Goal: Task Accomplishment & Management: Use online tool/utility

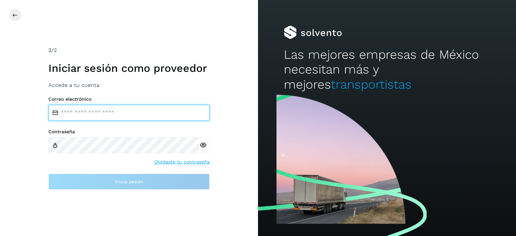
click at [128, 115] on input "email" at bounding box center [128, 113] width 161 height 16
type input "**********"
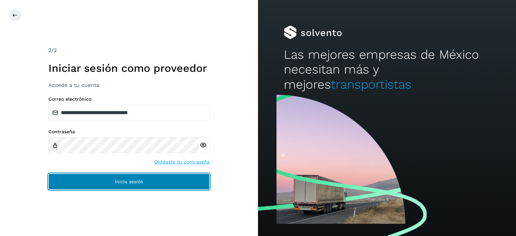
click at [124, 180] on span "Inicia sesión" at bounding box center [129, 182] width 29 height 5
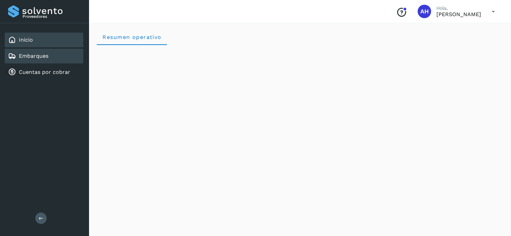
click at [41, 56] on link "Embarques" at bounding box center [34, 56] width 30 height 6
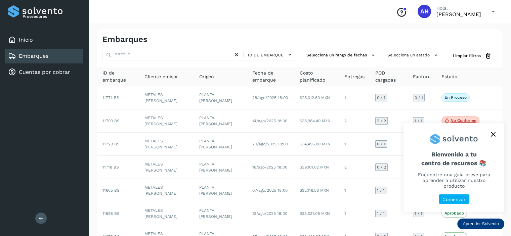
click at [494, 137] on icon "close," at bounding box center [493, 134] width 5 height 5
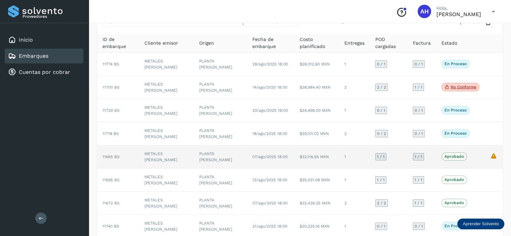
scroll to position [101, 0]
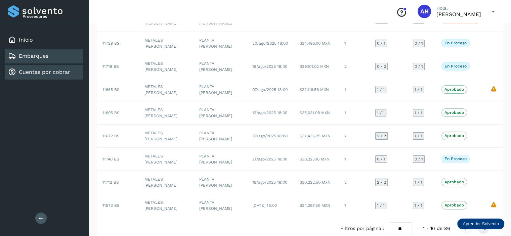
click at [51, 71] on link "Cuentas por cobrar" at bounding box center [44, 72] width 51 height 6
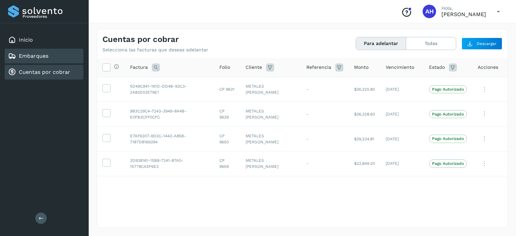
click at [43, 59] on div "Embarques" at bounding box center [28, 56] width 40 height 8
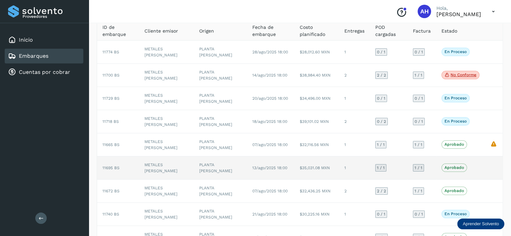
scroll to position [113, 0]
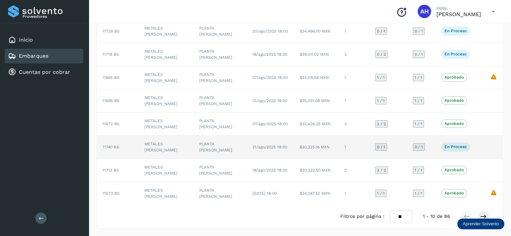
click at [108, 149] on span "11740 BS" at bounding box center [111, 147] width 17 height 5
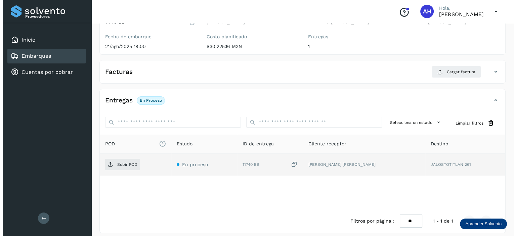
scroll to position [82, 0]
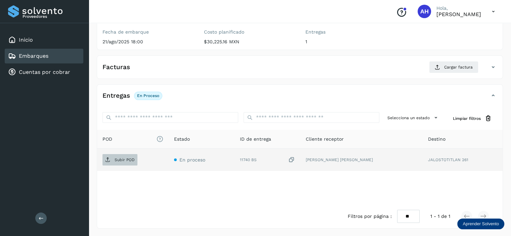
click at [125, 158] on p "Subir POD" at bounding box center [125, 160] width 20 height 5
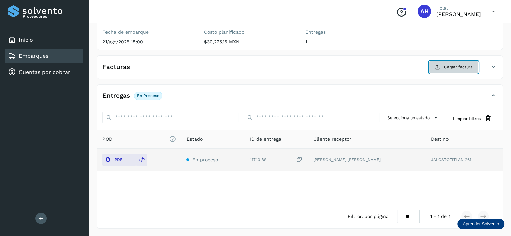
click at [450, 65] on span "Cargar factura" at bounding box center [458, 67] width 29 height 6
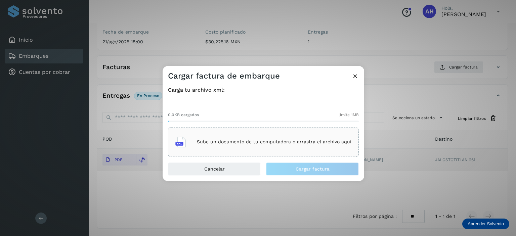
drag, startPoint x: 297, startPoint y: 140, endPoint x: 203, endPoint y: 149, distance: 93.9
click at [203, 149] on div "Sube un documento de tu computadora o arrastra el archivo aquí" at bounding box center [263, 142] width 176 height 18
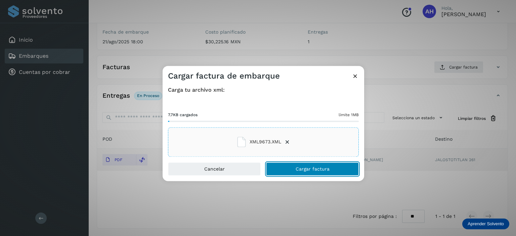
click at [321, 168] on span "Cargar factura" at bounding box center [313, 169] width 34 height 5
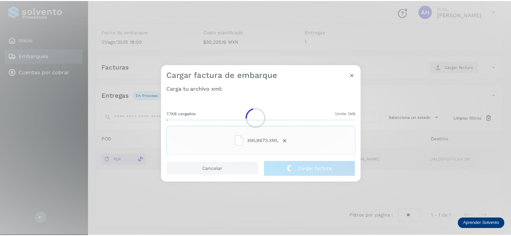
scroll to position [81, 0]
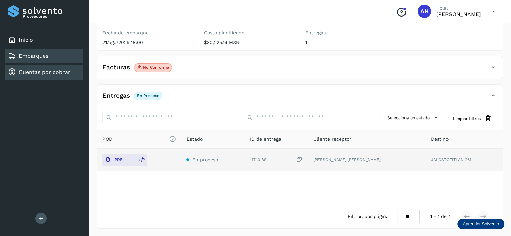
click at [65, 72] on link "Cuentas por cobrar" at bounding box center [44, 72] width 51 height 6
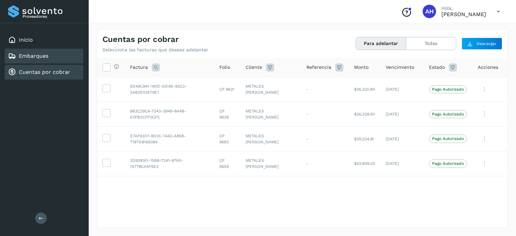
click at [59, 61] on div "Embarques" at bounding box center [44, 56] width 79 height 15
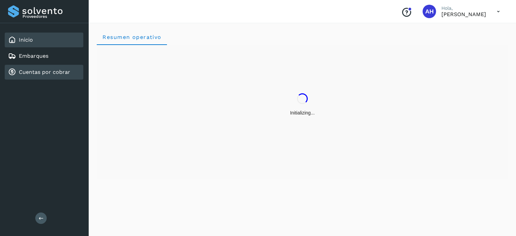
click at [68, 71] on link "Cuentas por cobrar" at bounding box center [44, 72] width 51 height 6
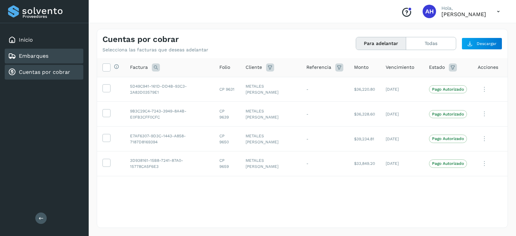
click at [64, 56] on div "Embarques" at bounding box center [44, 56] width 79 height 15
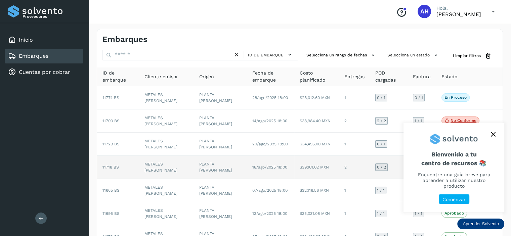
click at [113, 167] on span "11718 BS" at bounding box center [111, 167] width 16 height 5
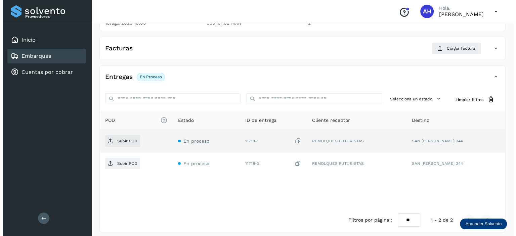
scroll to position [104, 0]
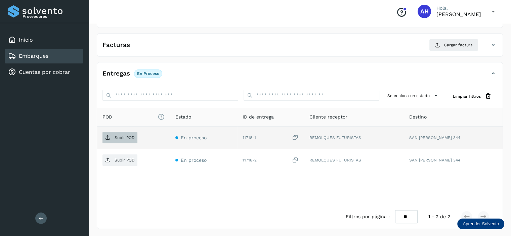
click at [107, 137] on icon at bounding box center [107, 137] width 5 height 5
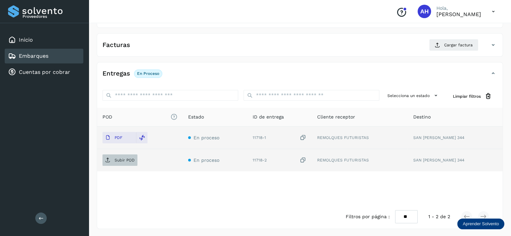
click at [124, 160] on p "Subir POD" at bounding box center [125, 160] width 20 height 5
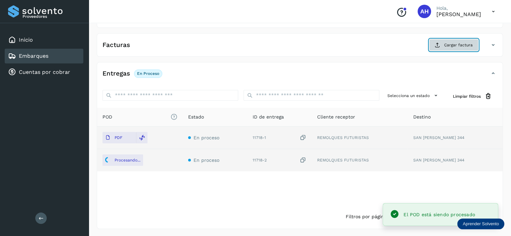
click at [440, 44] on icon at bounding box center [437, 44] width 5 height 5
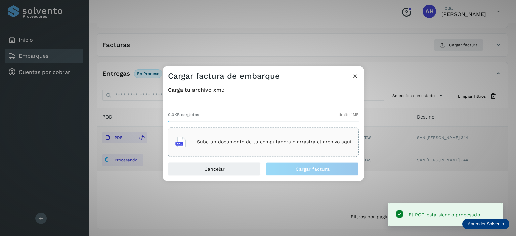
click at [249, 150] on div "Sube un documento de tu computadora o arrastra el archivo aquí" at bounding box center [263, 142] width 176 height 18
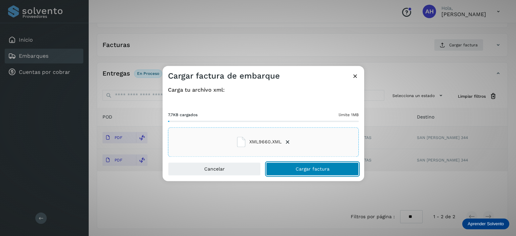
click at [317, 172] on button "Cargar factura" at bounding box center [312, 168] width 93 height 13
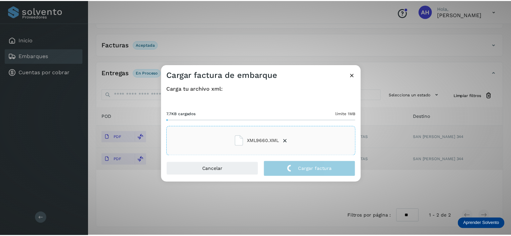
scroll to position [104, 0]
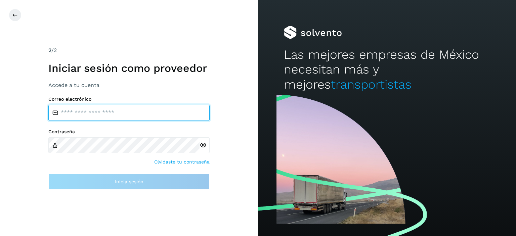
click at [153, 113] on input "email" at bounding box center [128, 113] width 161 height 16
type input "**********"
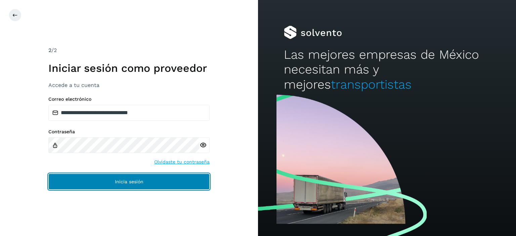
click at [134, 181] on span "Inicia sesión" at bounding box center [129, 182] width 29 height 5
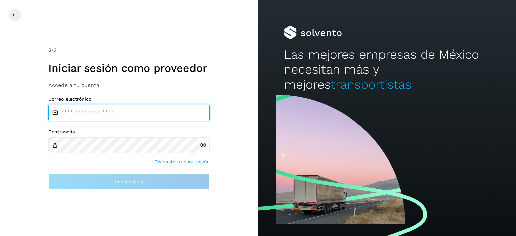
paste input "**********"
click at [133, 115] on input "**********" at bounding box center [128, 113] width 161 height 16
type input "*"
click at [133, 115] on input "email" at bounding box center [128, 113] width 161 height 16
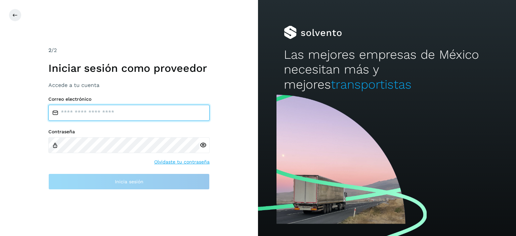
type input "**********"
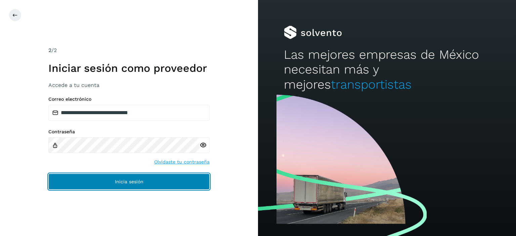
click at [121, 181] on span "Inicia sesión" at bounding box center [129, 182] width 29 height 5
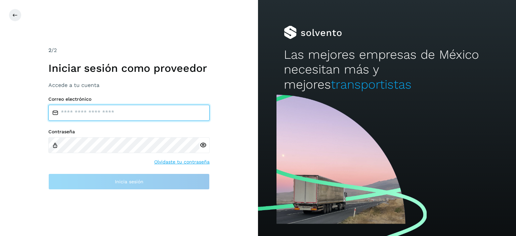
click at [137, 113] on input "email" at bounding box center [128, 113] width 161 height 16
type input "**********"
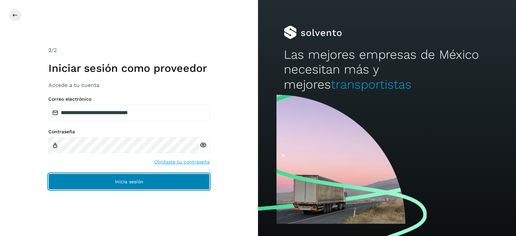
click at [119, 183] on span "Inicia sesión" at bounding box center [129, 182] width 29 height 5
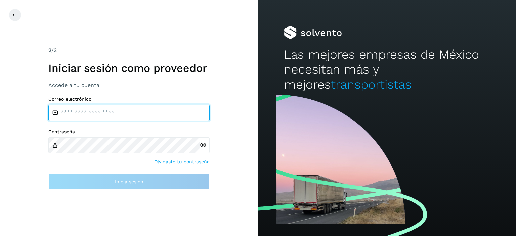
click at [105, 107] on input "email" at bounding box center [128, 113] width 161 height 16
type input "**********"
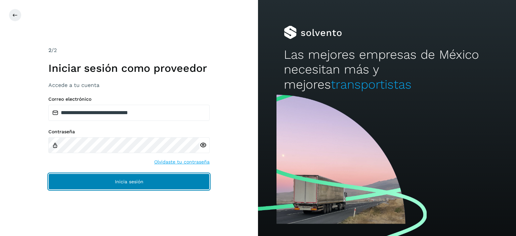
click at [125, 179] on button "Inicia sesión" at bounding box center [128, 182] width 161 height 16
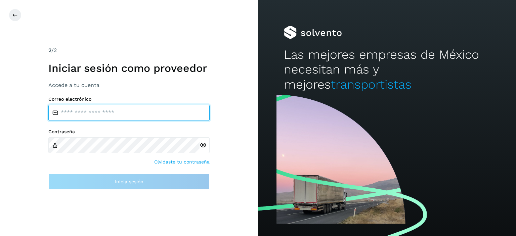
click at [136, 114] on input "email" at bounding box center [128, 113] width 161 height 16
type input "**********"
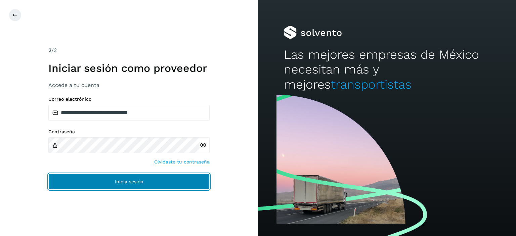
click at [131, 180] on span "Inicia sesión" at bounding box center [129, 182] width 29 height 5
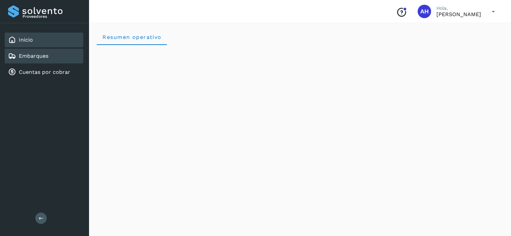
click at [35, 59] on div "Embarques" at bounding box center [28, 56] width 40 height 8
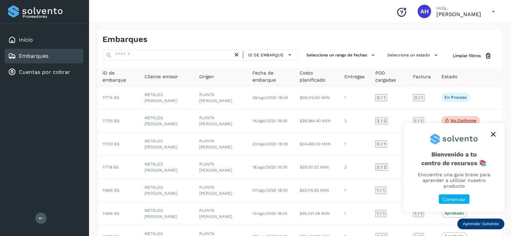
click at [491, 137] on icon "close," at bounding box center [493, 134] width 4 height 4
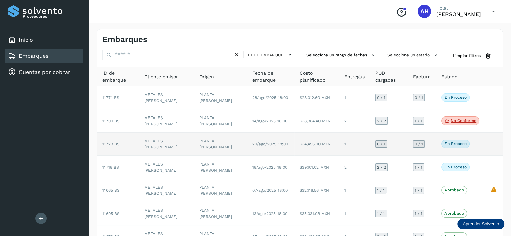
click at [114, 145] on span "11729 BS" at bounding box center [111, 144] width 17 height 5
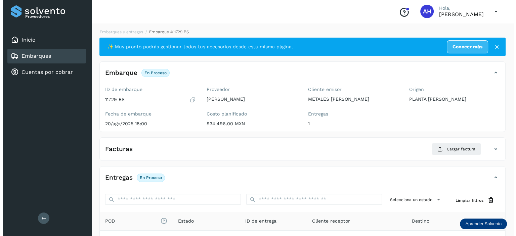
scroll to position [82, 0]
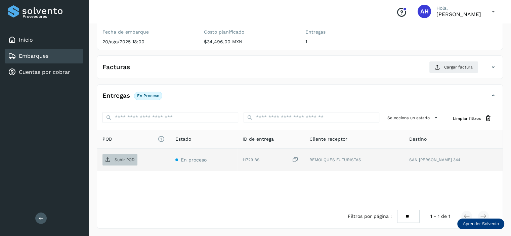
click at [124, 158] on p "Subir POD" at bounding box center [125, 160] width 20 height 5
click at [119, 158] on p "Subir POD" at bounding box center [125, 160] width 20 height 5
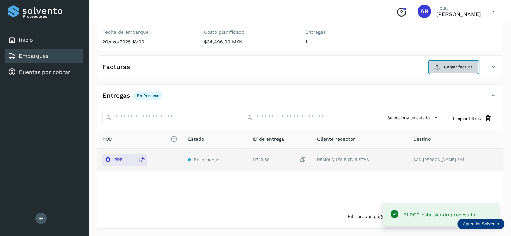
click at [438, 68] on icon at bounding box center [437, 67] width 5 height 5
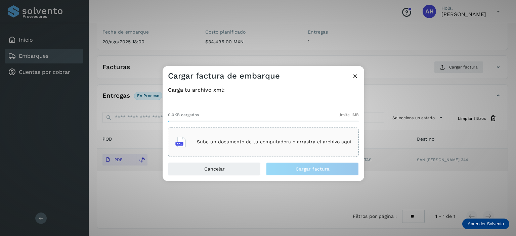
click at [296, 141] on p "Sube un documento de tu computadora o arrastra el archivo aquí" at bounding box center [274, 143] width 155 height 6
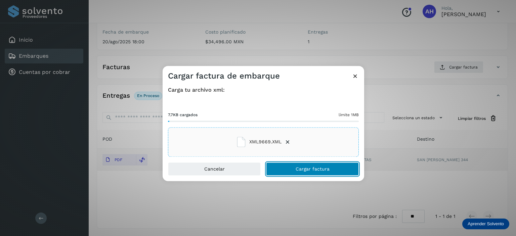
click at [322, 173] on button "Cargar factura" at bounding box center [312, 168] width 93 height 13
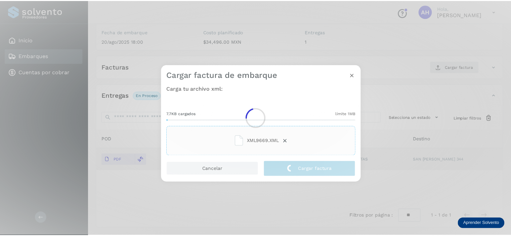
scroll to position [81, 0]
